Goal: Task Accomplishment & Management: Use online tool/utility

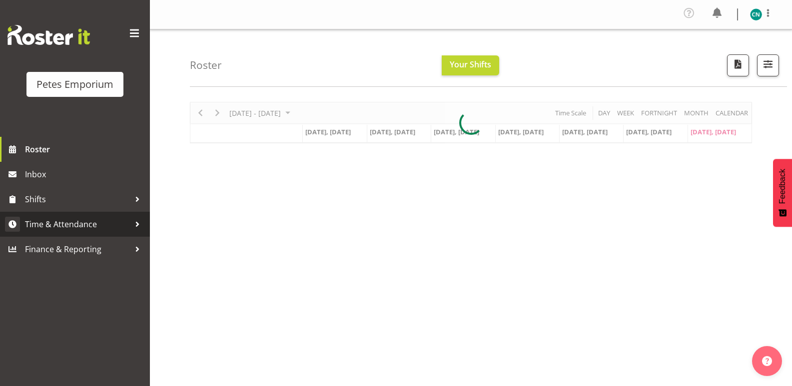
click at [86, 228] on span "Time & Attendance" at bounding box center [77, 224] width 105 height 15
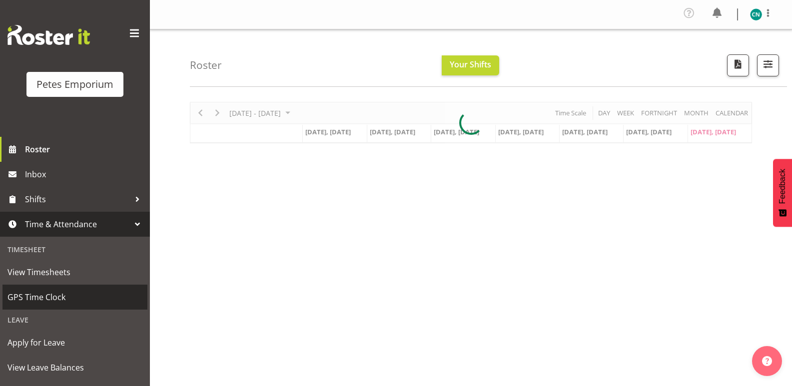
click at [40, 298] on span "GPS Time Clock" at bounding box center [74, 297] width 135 height 15
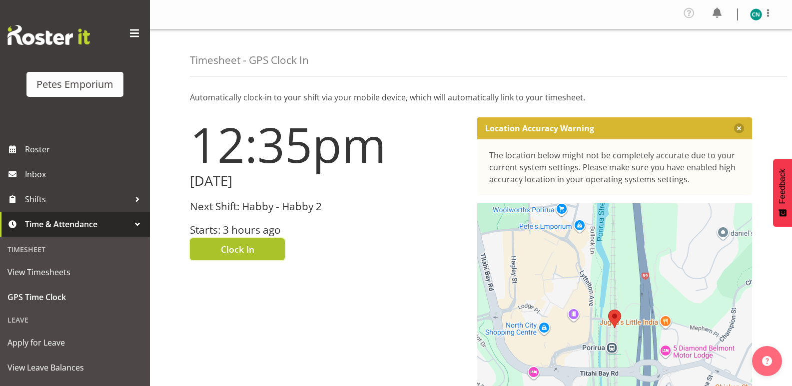
click at [248, 256] on button "Clock In" at bounding box center [237, 249] width 95 height 22
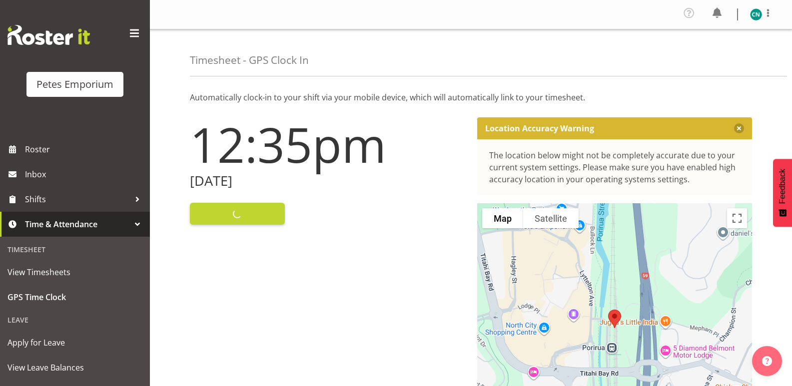
click at [756, 14] on img at bounding box center [756, 14] width 12 height 12
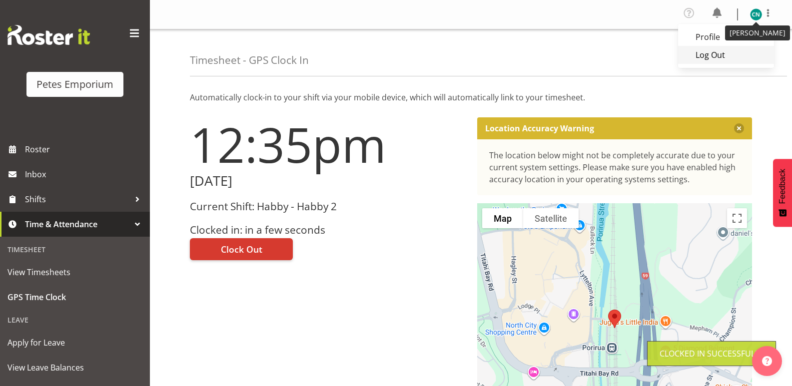
click at [711, 49] on link "Log Out" at bounding box center [726, 55] width 96 height 18
